Goal: Task Accomplishment & Management: Manage account settings

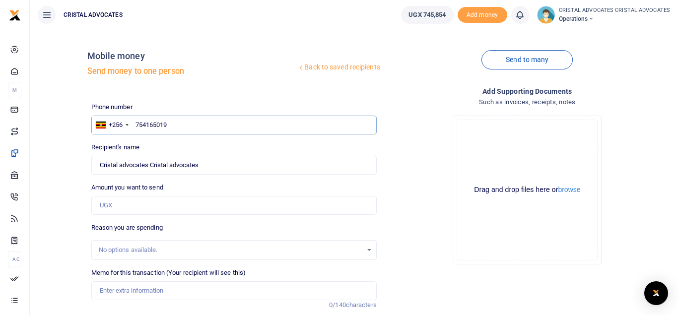
click at [207, 126] on input "754165019" at bounding box center [233, 125] width 285 height 19
type input "7"
type input "077464845"
type input "0774648453"
type input "Alex Kawooya"
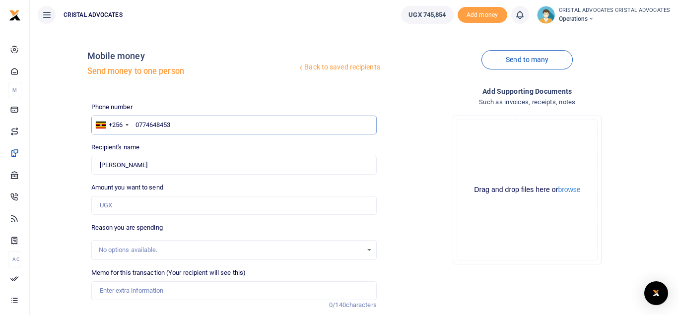
type input "0774648453"
click at [131, 205] on input "Amount you want to send" at bounding box center [233, 205] width 285 height 19
type input "254,825"
click at [141, 291] on input "Memo for this transaction (Your recipient will see this)" at bounding box center [233, 290] width 285 height 19
paste input "EMAIL RENEWAL FOR DENIS KAKEMBO 250,000/=+ CHARGES 4825"
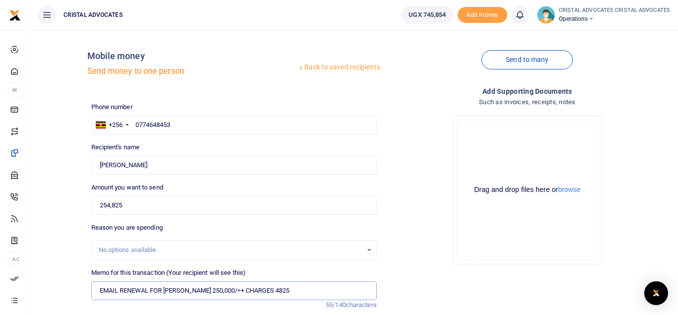
click at [250, 291] on input "EMAIL RENEWAL FOR DENIS KAKEMBO 250,000/=+ CHARGES 4825" at bounding box center [233, 290] width 285 height 19
click at [307, 297] on input "EMAIL RENEWAL FOR DENIS KAKEMBO 250000 CHARGES 4825" at bounding box center [233, 290] width 285 height 19
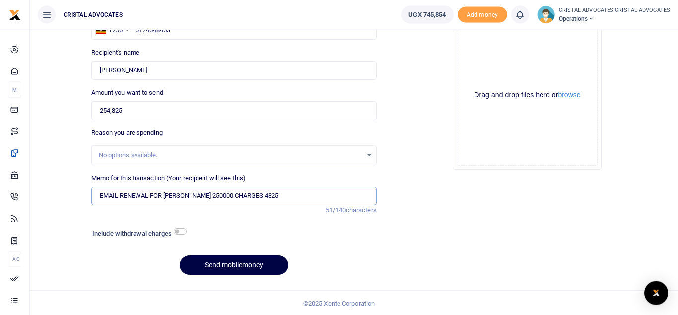
scroll to position [96, 0]
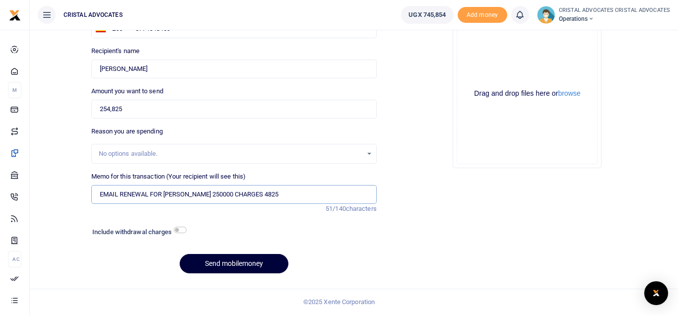
type input "EMAIL RENEWAL FOR DENIS KAKEMBO 250000 CHARGES 4825"
click at [248, 264] on button "Send mobilemoney" at bounding box center [234, 263] width 109 height 19
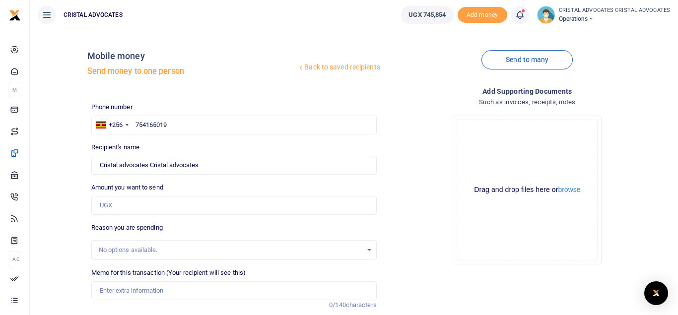
click at [522, 17] on icon at bounding box center [519, 14] width 10 height 11
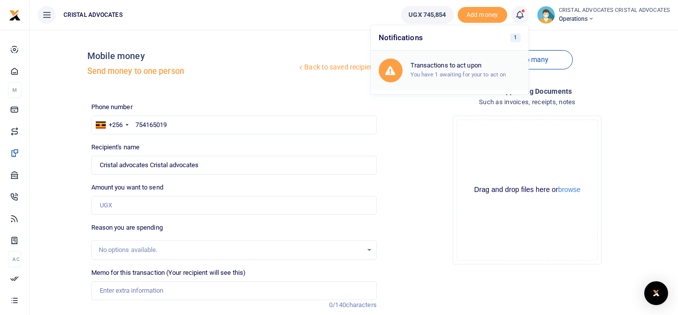
click at [478, 62] on h6 "Transactions to act upon" at bounding box center [465, 66] width 110 height 8
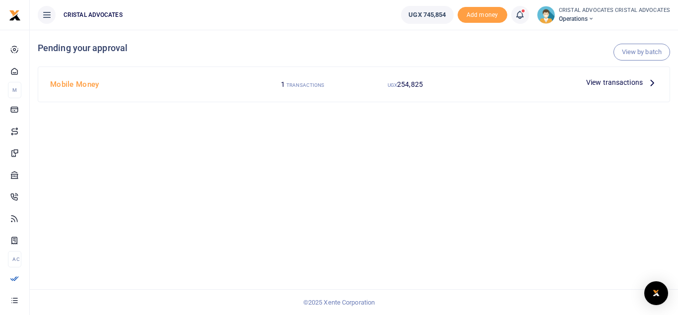
click at [614, 84] on div at bounding box center [339, 157] width 678 height 315
click at [636, 78] on span "View transactions" at bounding box center [614, 82] width 57 height 11
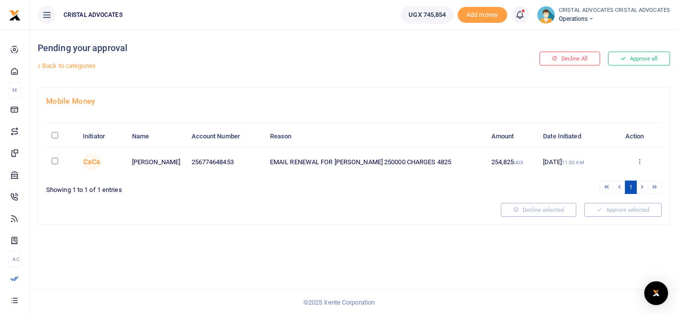
click at [641, 56] on button "Approve all" at bounding box center [639, 59] width 62 height 14
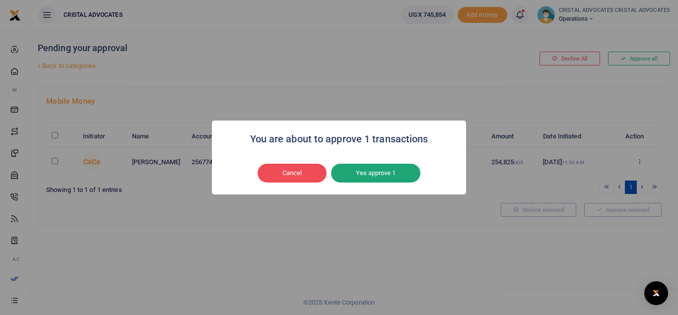
click at [380, 172] on button "Yes approve 1" at bounding box center [375, 173] width 89 height 19
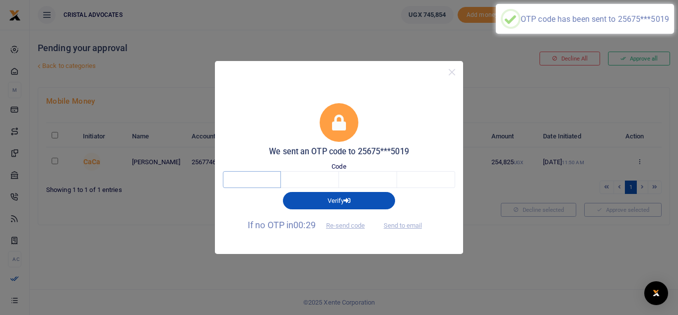
click at [247, 176] on input "text" at bounding box center [252, 179] width 58 height 17
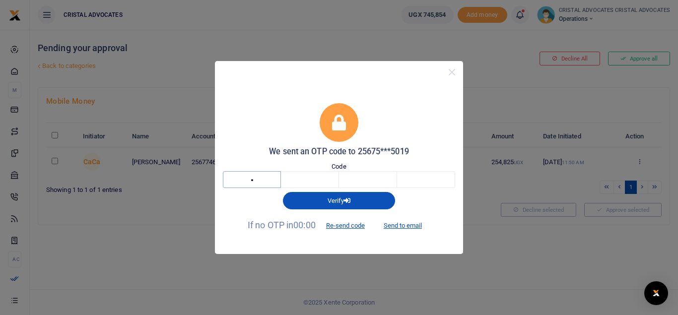
type input "5"
type input "6"
type input "2"
type input "8"
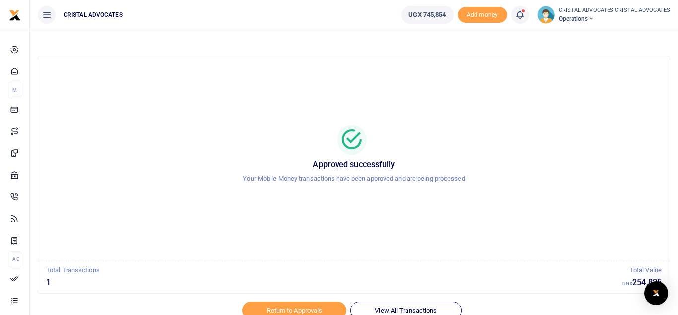
click at [519, 12] on icon at bounding box center [519, 14] width 10 height 11
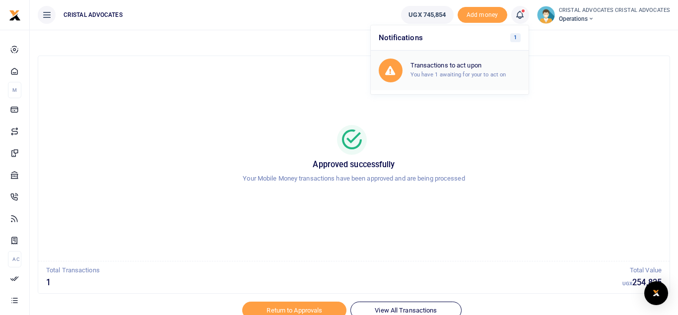
click at [460, 67] on h6 "Transactions to act upon" at bounding box center [465, 66] width 110 height 8
